Goal: Unclear

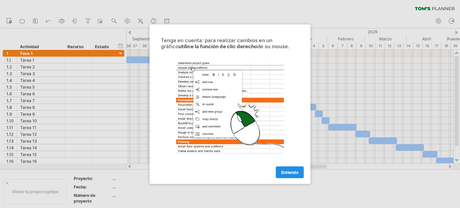
click at [294, 173] on font "Entiendo" at bounding box center [289, 172] width 17 height 5
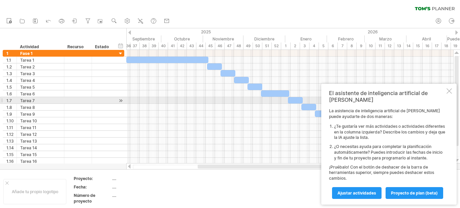
click at [450, 94] on div at bounding box center [449, 90] width 5 height 5
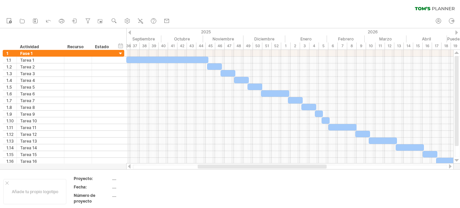
click at [450, 165] on div at bounding box center [450, 166] width 5 height 4
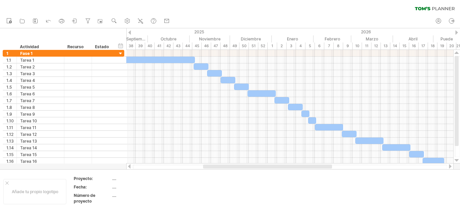
click at [450, 165] on div at bounding box center [450, 166] width 5 height 4
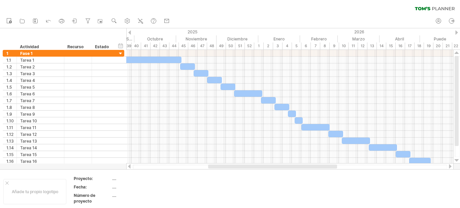
click at [450, 165] on div at bounding box center [450, 166] width 5 height 4
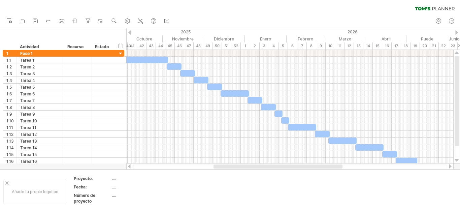
click at [450, 165] on div at bounding box center [450, 166] width 5 height 4
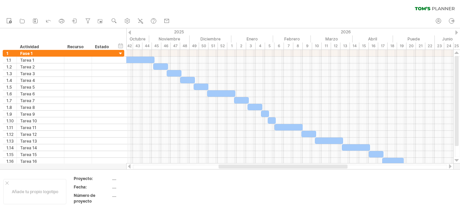
click at [450, 165] on div at bounding box center [450, 166] width 5 height 4
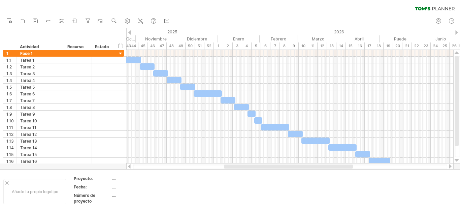
click at [450, 165] on div at bounding box center [450, 166] width 5 height 4
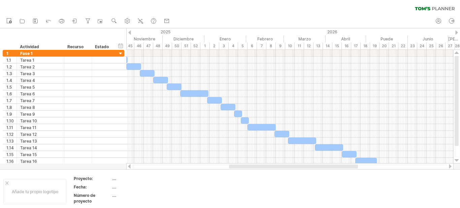
click at [450, 165] on div at bounding box center [450, 166] width 5 height 4
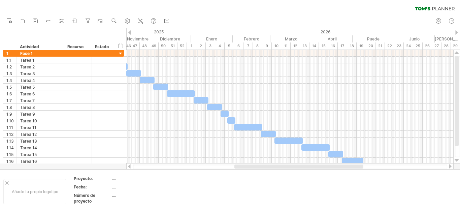
click at [450, 165] on div at bounding box center [450, 166] width 5 height 4
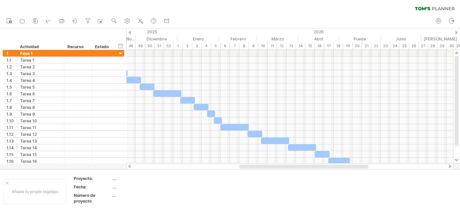
click at [450, 165] on div at bounding box center [450, 166] width 5 height 4
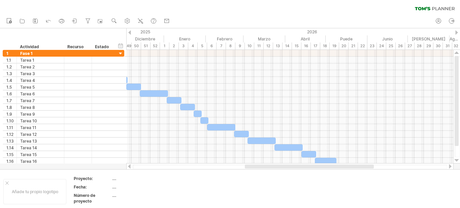
click at [450, 165] on div at bounding box center [450, 166] width 5 height 4
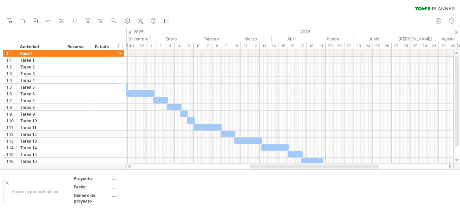
click at [450, 165] on div at bounding box center [450, 166] width 5 height 4
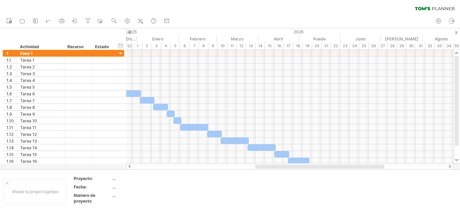
click at [450, 165] on div at bounding box center [450, 166] width 5 height 4
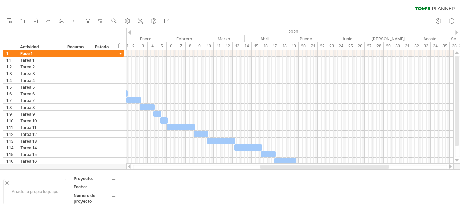
click at [450, 165] on div at bounding box center [450, 166] width 5 height 4
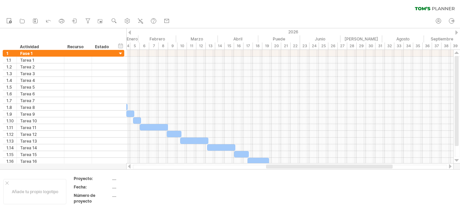
click at [450, 165] on div at bounding box center [450, 166] width 5 height 4
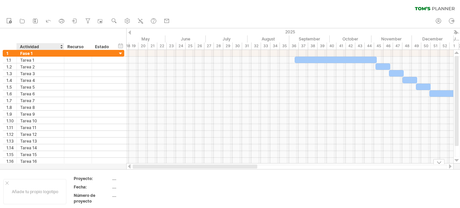
drag, startPoint x: 299, startPoint y: 165, endPoint x: 54, endPoint y: 170, distance: 245.1
click at [54, 170] on div "Trying to reach [DOMAIN_NAME] Connected again... 0% clear filter nuevo" at bounding box center [230, 104] width 460 height 208
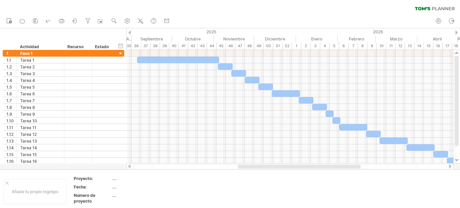
drag, startPoint x: 298, startPoint y: 168, endPoint x: 349, endPoint y: 166, distance: 50.9
click at [349, 166] on div at bounding box center [299, 167] width 123 height 4
click at [87, 46] on div "Recurso" at bounding box center [77, 46] width 21 height 7
click at [88, 46] on div at bounding box center [89, 46] width 3 height 7
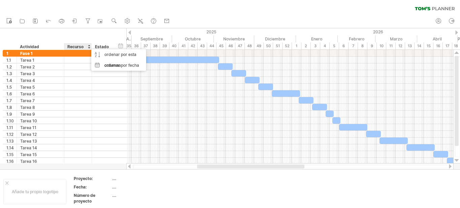
click at [106, 49] on font "Estado" at bounding box center [102, 46] width 14 height 5
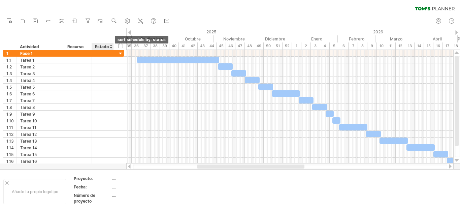
click at [110, 46] on div at bounding box center [111, 46] width 3 height 7
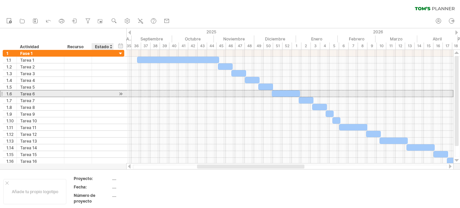
click at [96, 93] on div at bounding box center [102, 93] width 15 height 6
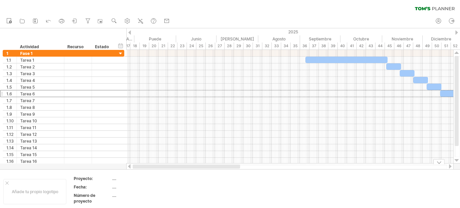
drag, startPoint x: 222, startPoint y: 168, endPoint x: 138, endPoint y: 172, distance: 84.1
click at [138, 172] on div "Trying to reach [DOMAIN_NAME] Connected again... 0% clear filter nuevo" at bounding box center [230, 104] width 460 height 208
click at [136, 167] on div at bounding box center [290, 167] width 315 height 4
click at [137, 167] on div at bounding box center [290, 167] width 315 height 4
